Goal: Task Accomplishment & Management: Manage account settings

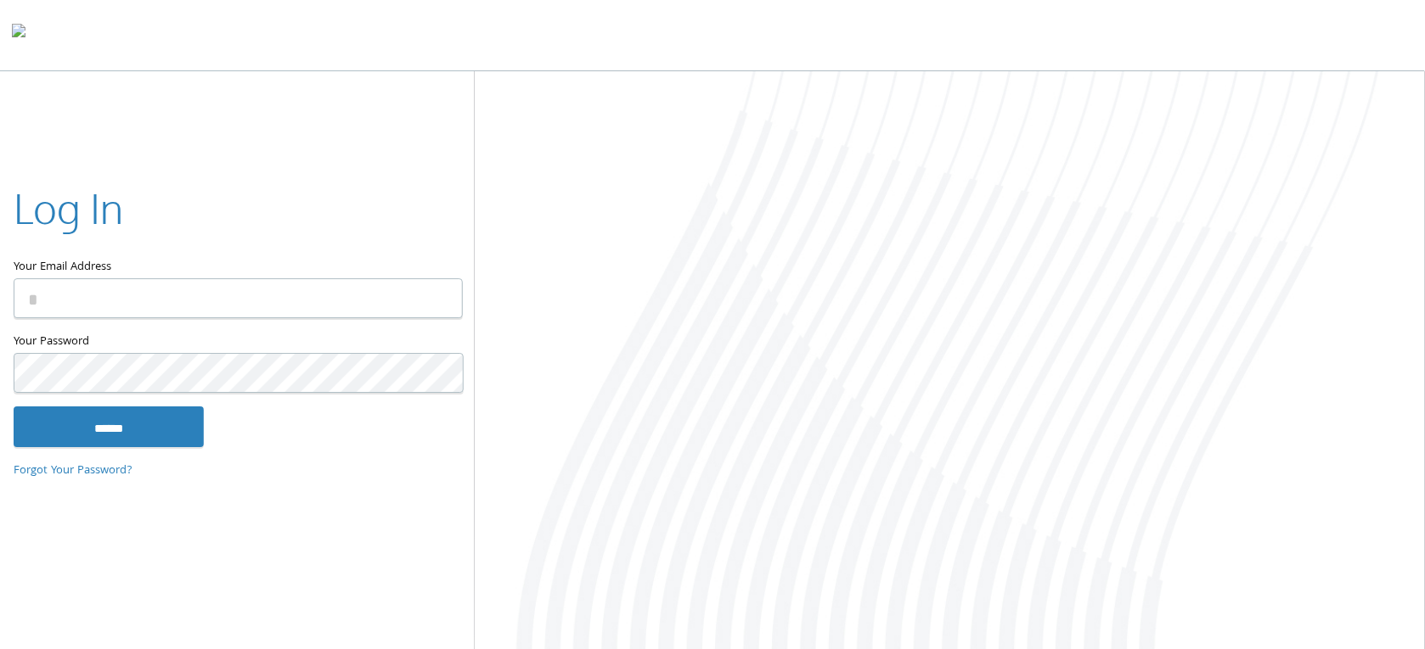
type input "**********"
click at [142, 420] on input "******" at bounding box center [109, 427] width 190 height 41
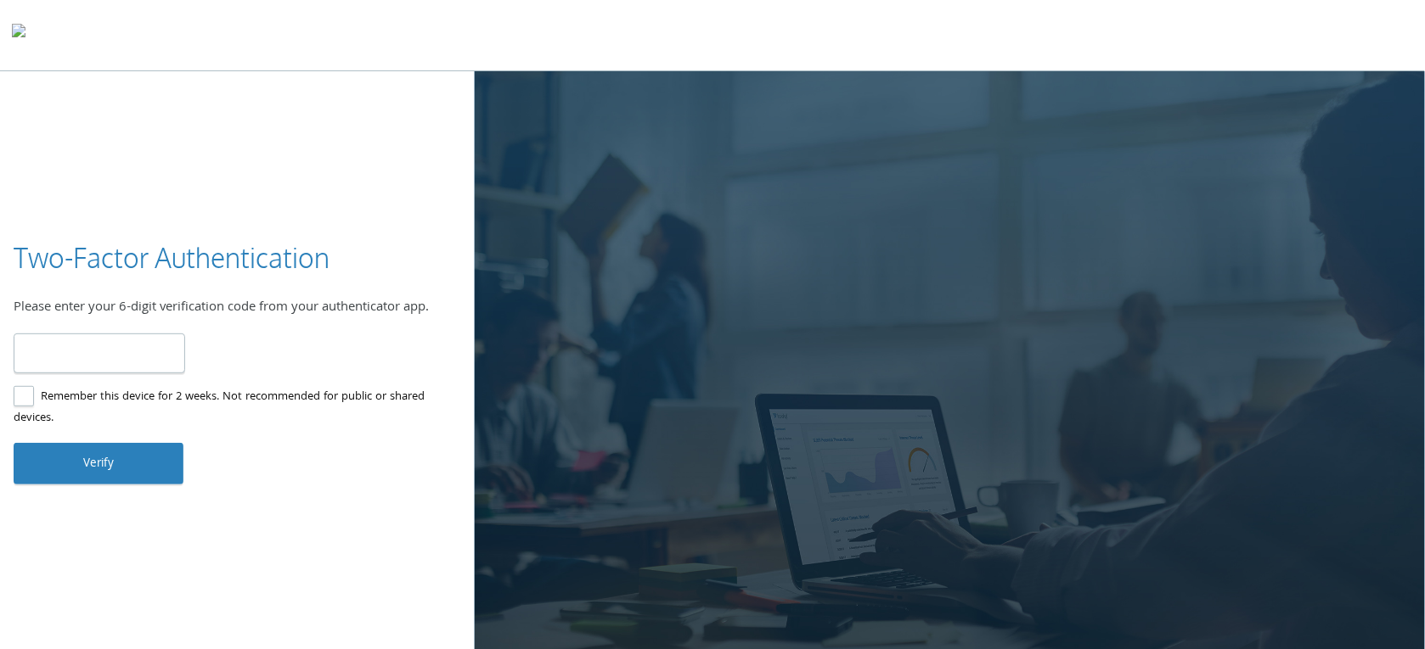
type input "******"
